Goal: Find specific page/section: Find specific page/section

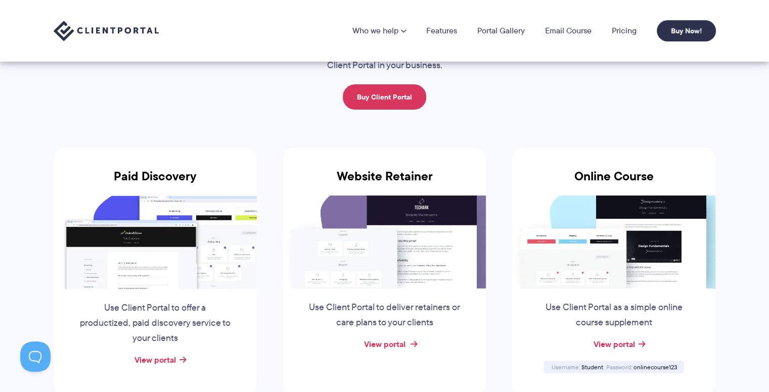
click at [392, 341] on link "View portal" at bounding box center [384, 344] width 41 height 12
